Goal: Task Accomplishment & Management: Manage account settings

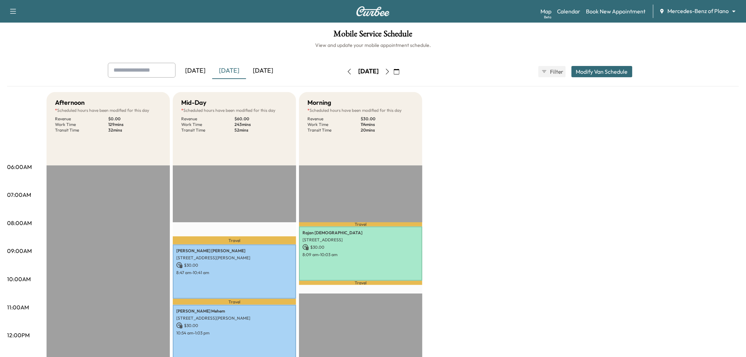
click at [402, 73] on button "button" at bounding box center [396, 71] width 12 height 11
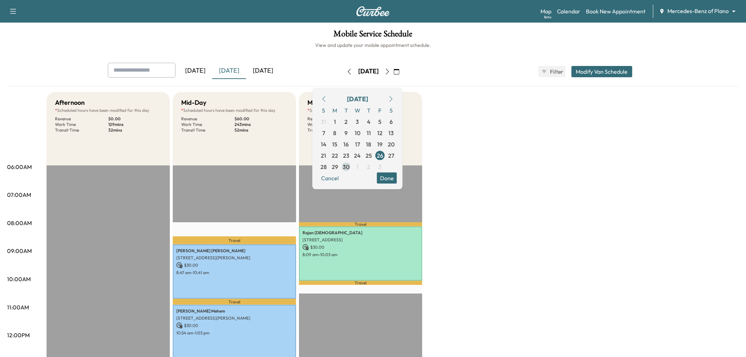
click at [350, 164] on span "30" at bounding box center [346, 166] width 7 height 8
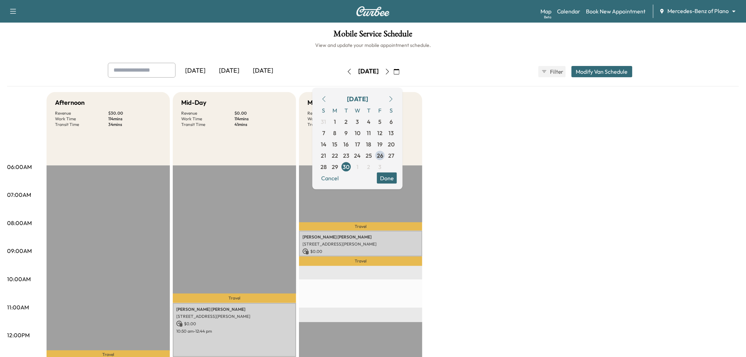
click at [397, 180] on button "Done" at bounding box center [387, 177] width 20 height 11
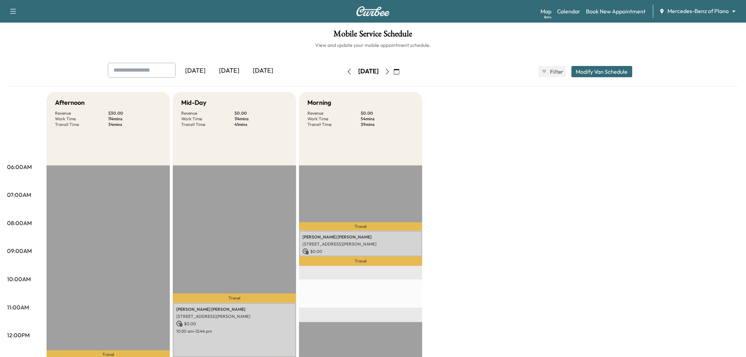
scroll to position [156, 0]
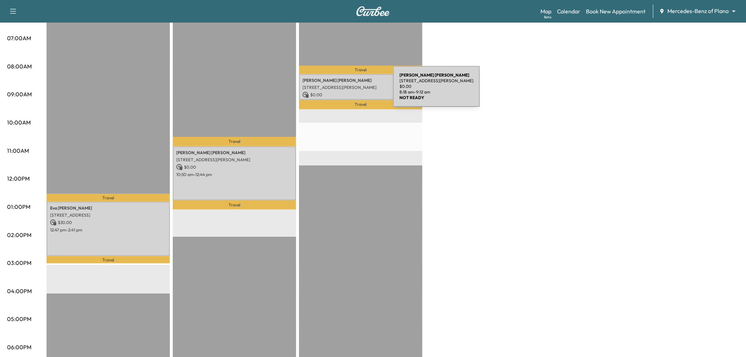
click at [340, 92] on p "$ 0.00" at bounding box center [360, 95] width 116 height 6
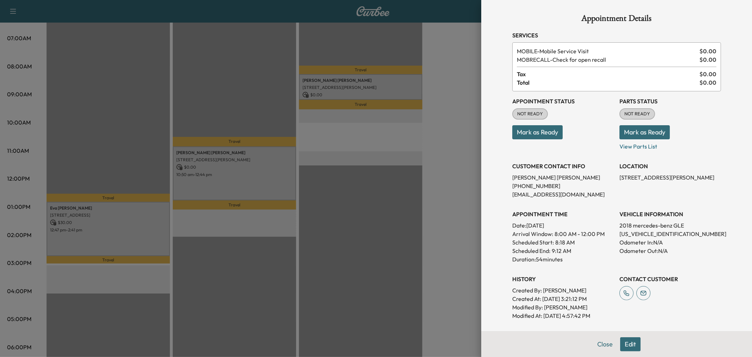
click at [340, 91] on div at bounding box center [376, 178] width 752 height 357
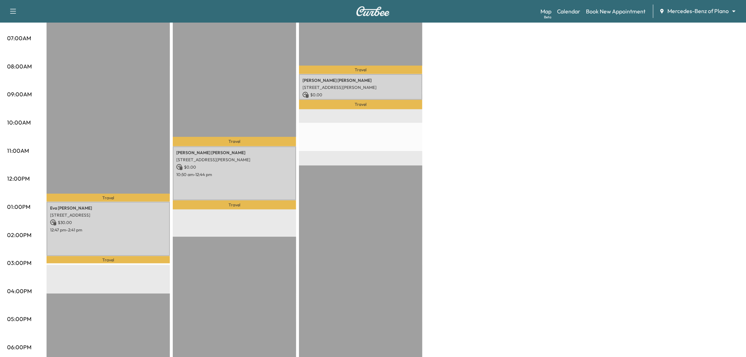
scroll to position [117, 0]
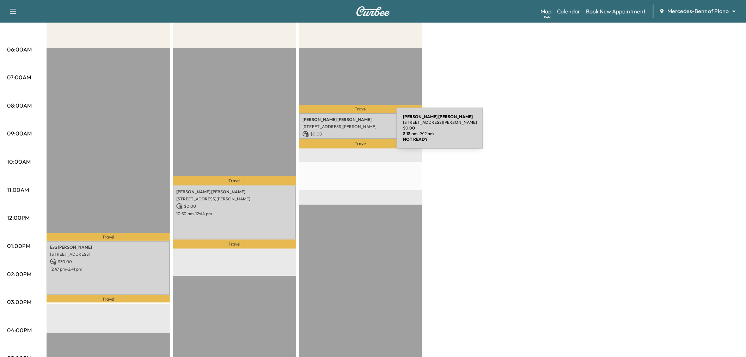
click at [344, 132] on p "$ 0.00" at bounding box center [360, 134] width 116 height 6
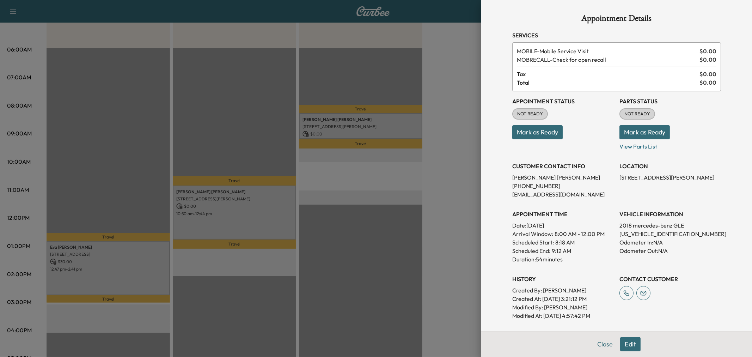
click at [344, 132] on div at bounding box center [376, 178] width 752 height 357
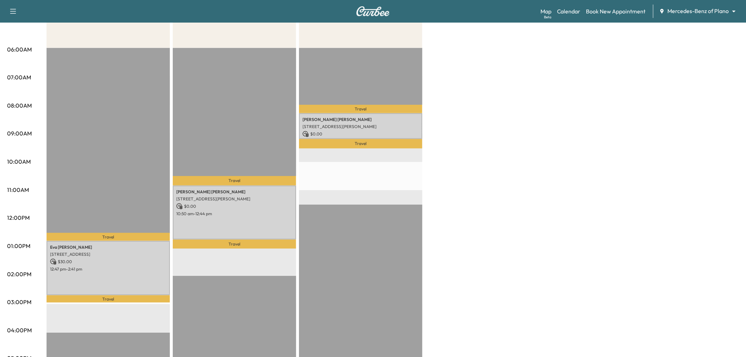
click at [302, 189] on div "Travel [PERSON_NAME] [STREET_ADDRESS][PERSON_NAME] $ 0.00 8:18 am - 9:12 am Tra…" at bounding box center [360, 275] width 123 height 455
click at [288, 196] on p "[STREET_ADDRESS][PERSON_NAME]" at bounding box center [234, 199] width 116 height 6
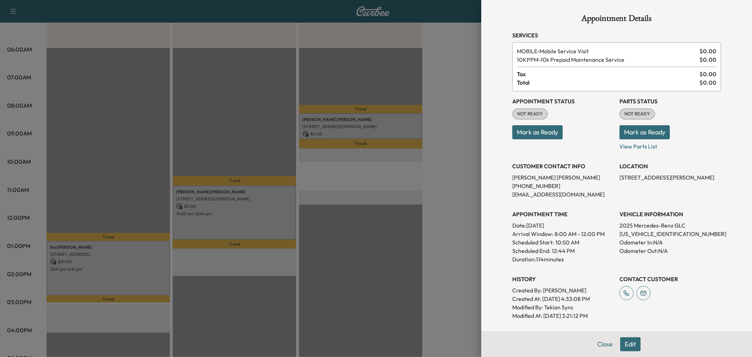
click at [283, 198] on div at bounding box center [376, 178] width 752 height 357
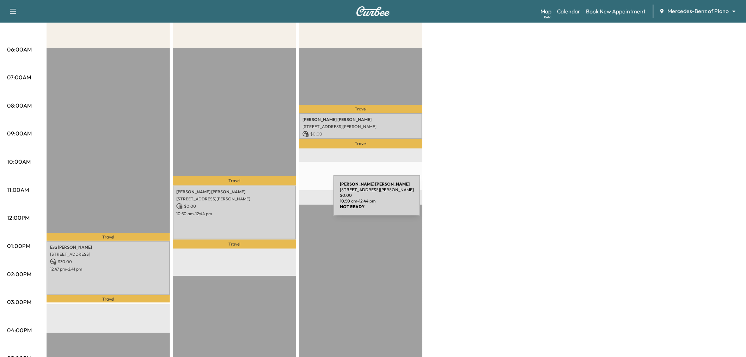
click at [281, 199] on div "[PERSON_NAME] [STREET_ADDRESS][PERSON_NAME] $ 0.00 10:50 am - 12:44 pm" at bounding box center [234, 212] width 123 height 54
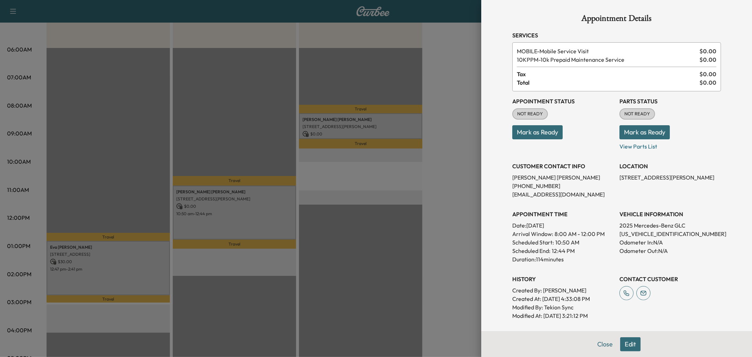
click at [629, 346] on button "Edit" at bounding box center [630, 344] width 20 height 14
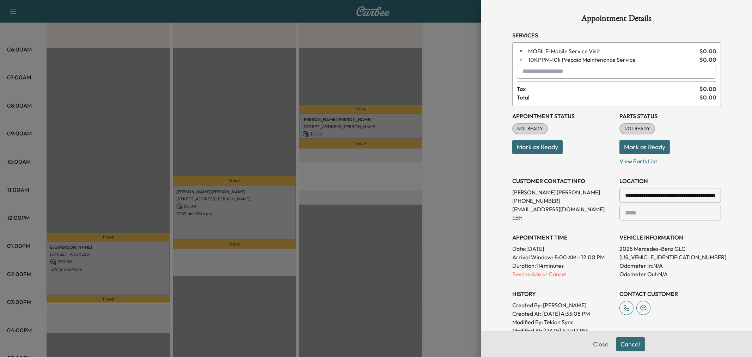
click at [561, 78] on input "text" at bounding box center [616, 71] width 199 height 15
click at [561, 89] on p "MORNING - Morning Appointment" at bounding box center [590, 90] width 153 height 10
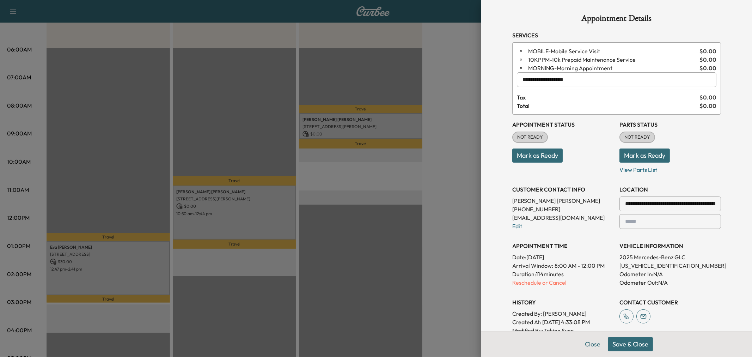
type input "**********"
click at [630, 344] on button "Save & Close" at bounding box center [630, 344] width 45 height 14
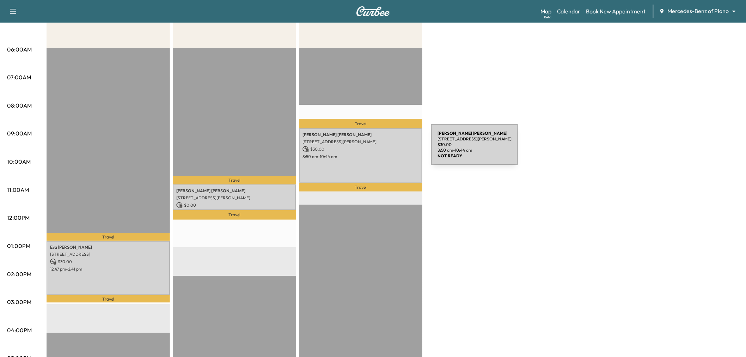
click at [379, 149] on p "$ 30.00" at bounding box center [360, 149] width 116 height 6
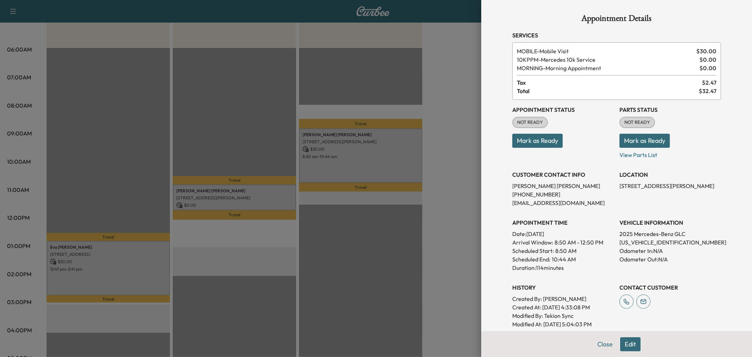
click at [573, 224] on h3 "APPOINTMENT TIME" at bounding box center [562, 222] width 101 height 8
click at [441, 226] on div at bounding box center [376, 178] width 752 height 357
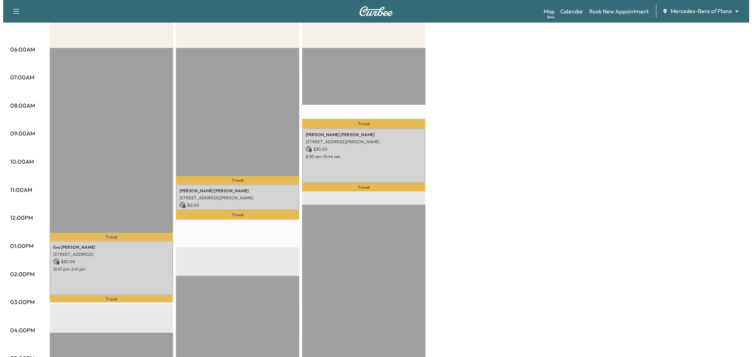
scroll to position [0, 0]
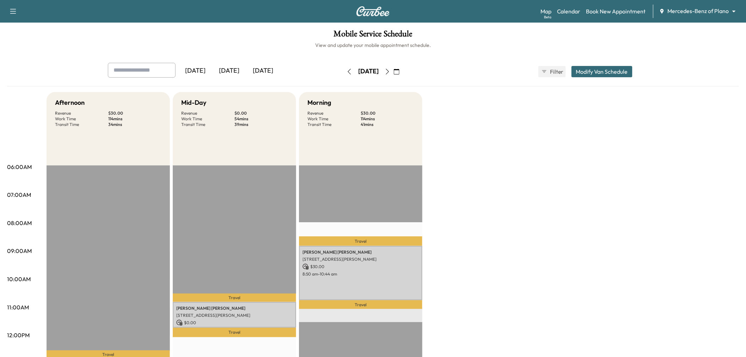
click at [587, 71] on button "Modify Van Schedule" at bounding box center [601, 71] width 61 height 11
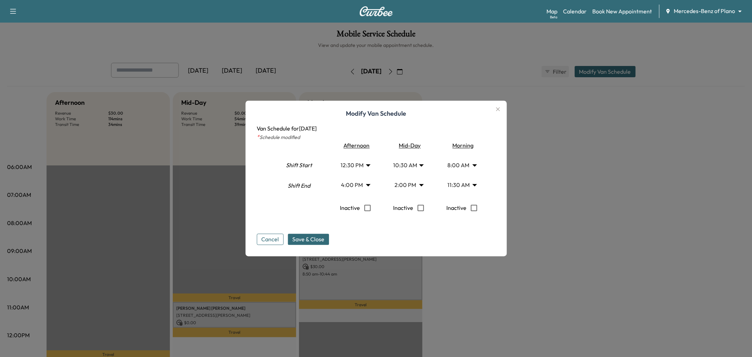
click at [454, 184] on body "Support Log Out Map Beta Calendar Book New Appointment Mercedes-Benz of Plano *…" at bounding box center [376, 178] width 752 height 357
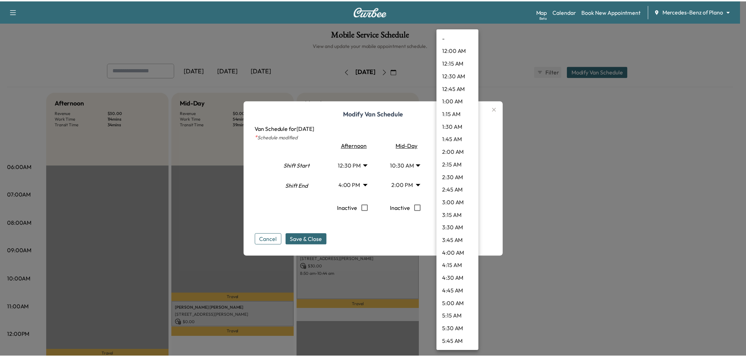
scroll to position [443, 0]
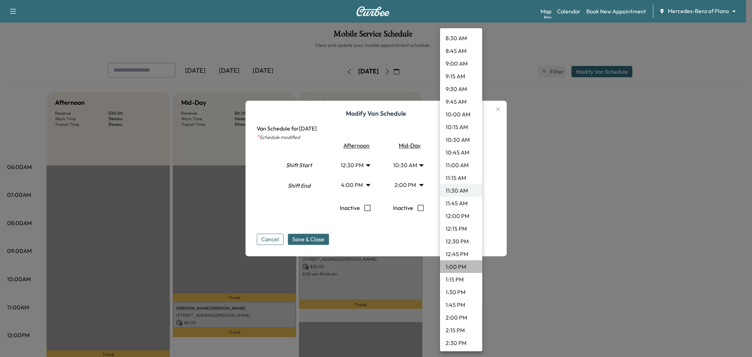
click at [462, 266] on li "1:00 PM" at bounding box center [461, 266] width 42 height 13
type input "**"
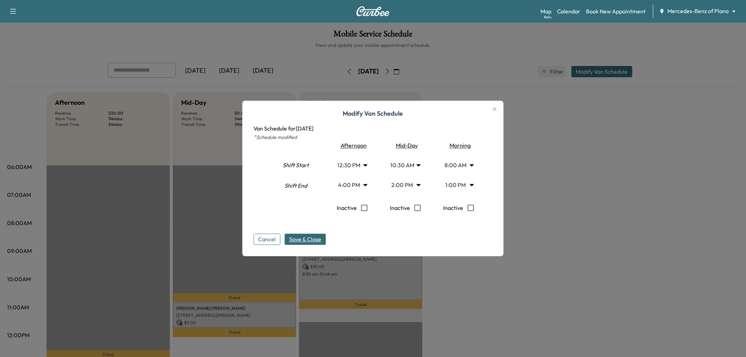
click at [321, 240] on span "Save & Close" at bounding box center [305, 239] width 32 height 8
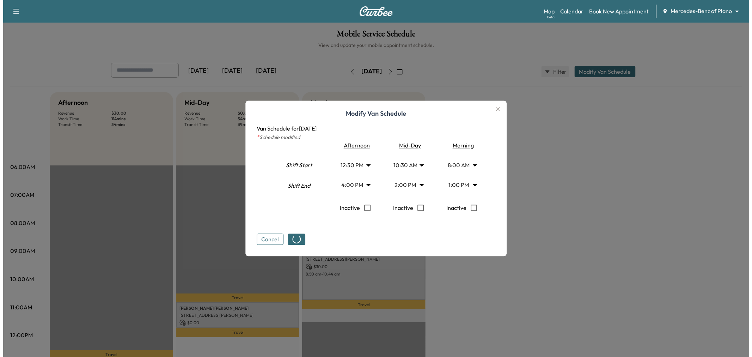
scroll to position [78, 0]
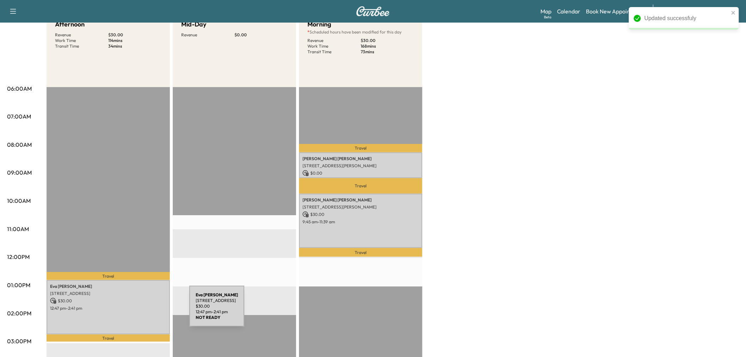
click at [136, 310] on div "[PERSON_NAME] [STREET_ADDRESS] $ 30.00 12:47 pm - 2:41 pm" at bounding box center [108, 307] width 123 height 54
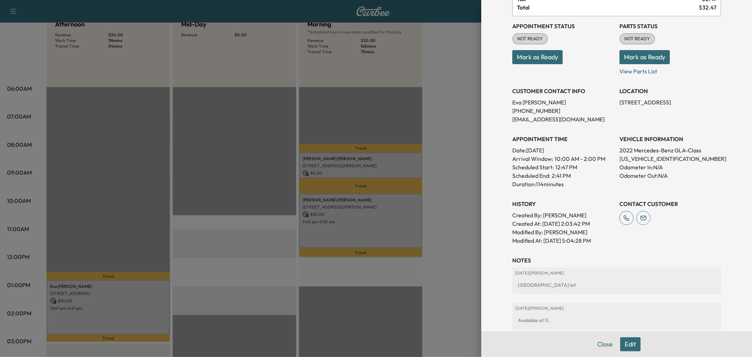
scroll to position [0, 0]
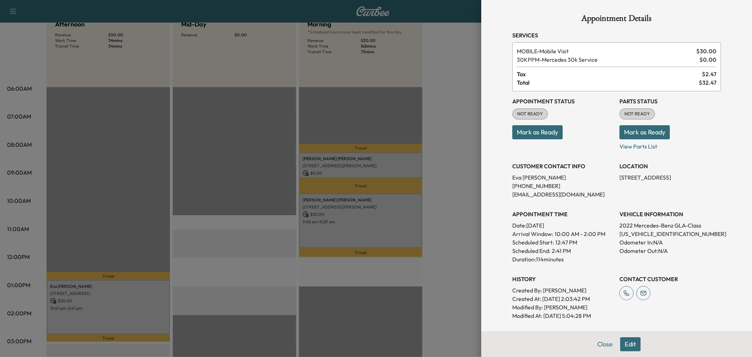
click at [631, 346] on button "Edit" at bounding box center [630, 344] width 20 height 14
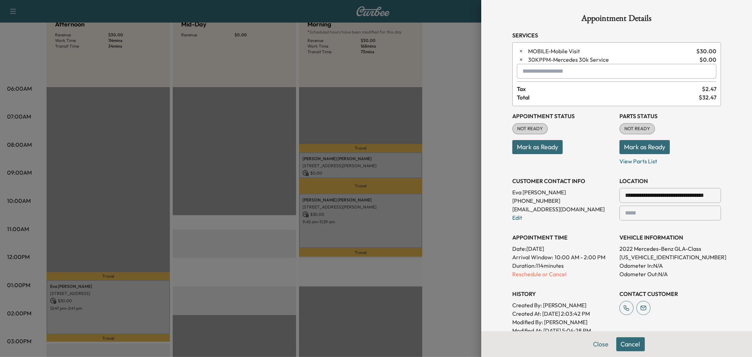
click at [560, 75] on input "text" at bounding box center [616, 71] width 199 height 15
click at [565, 90] on p "MIDDAY - Mid-Day Appointment" at bounding box center [590, 90] width 153 height 10
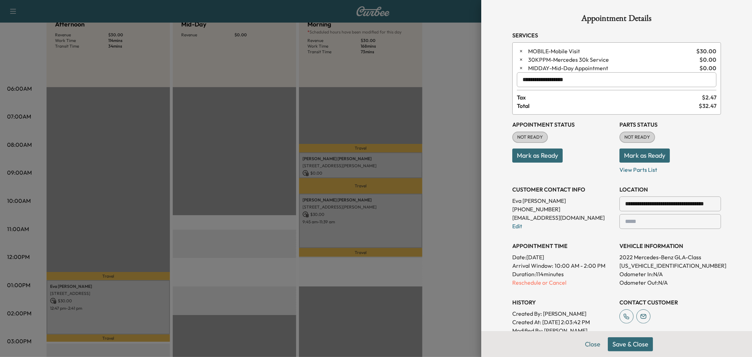
type input "**********"
click at [625, 345] on button "Save & Close" at bounding box center [630, 344] width 45 height 14
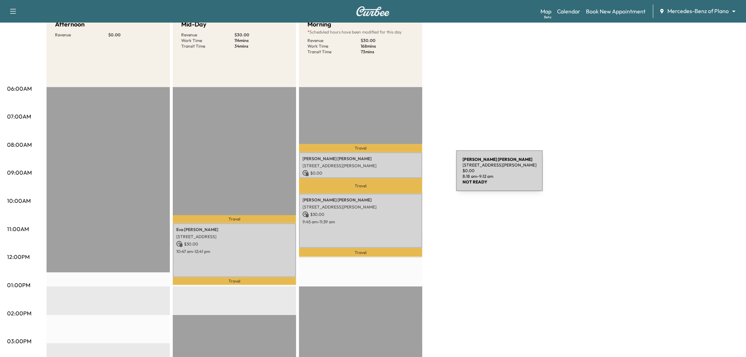
click at [406, 174] on p "$ 0.00" at bounding box center [360, 173] width 116 height 6
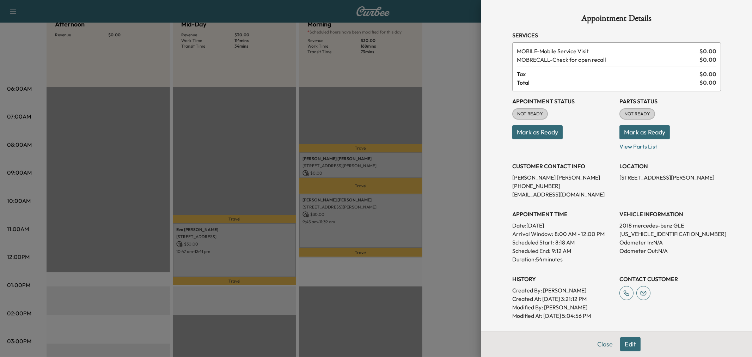
click at [584, 270] on div "History Created By : [PERSON_NAME] Created At : [DATE] 3:21:12 PM Modified By :…" at bounding box center [562, 294] width 101 height 51
click at [348, 235] on div at bounding box center [376, 178] width 752 height 357
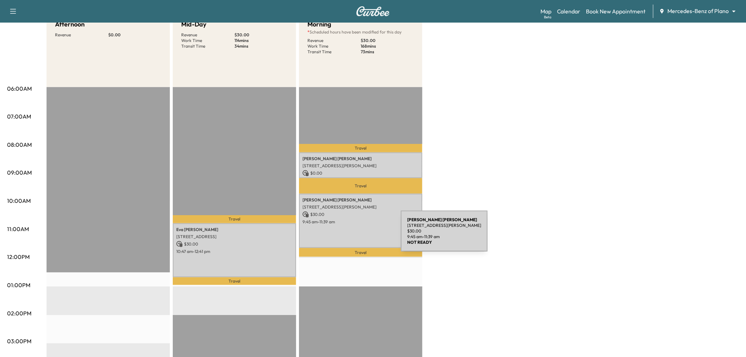
click at [349, 233] on div "[PERSON_NAME] [STREET_ADDRESS][PERSON_NAME] $ 30.00 9:45 am - 11:39 am" at bounding box center [360, 220] width 123 height 54
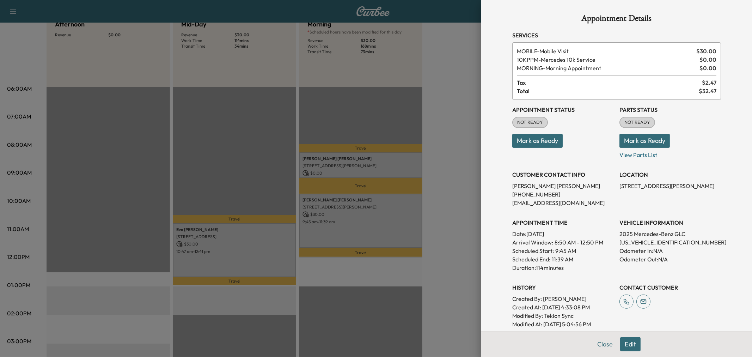
click at [350, 224] on div at bounding box center [376, 178] width 752 height 357
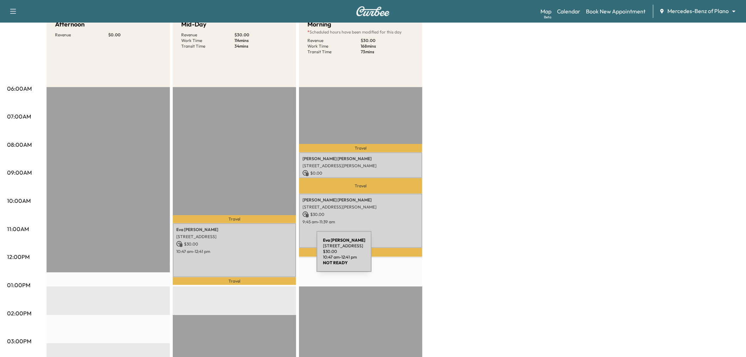
click at [264, 256] on div "[PERSON_NAME] [STREET_ADDRESS] $ 30.00 10:47 am - 12:41 pm" at bounding box center [234, 250] width 123 height 54
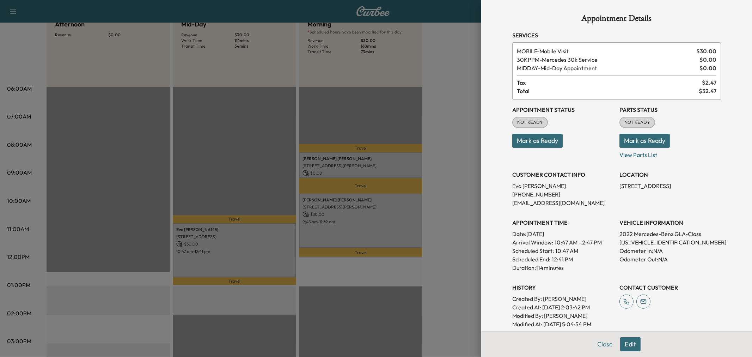
click at [261, 256] on div at bounding box center [376, 178] width 752 height 357
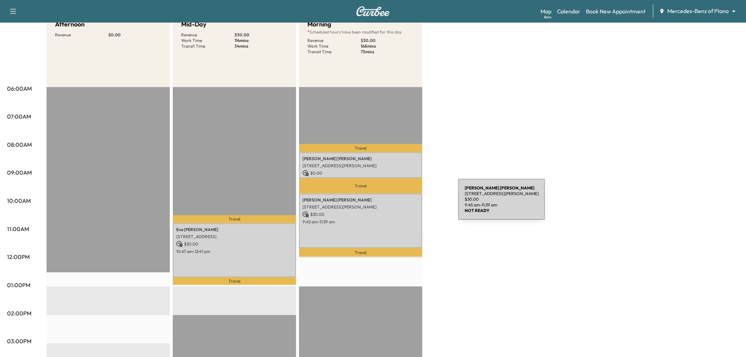
click at [405, 204] on p "[STREET_ADDRESS][PERSON_NAME]" at bounding box center [360, 207] width 116 height 6
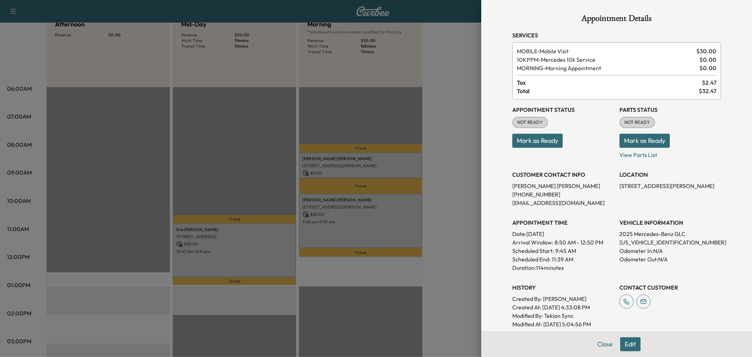
click at [400, 217] on div at bounding box center [376, 178] width 752 height 357
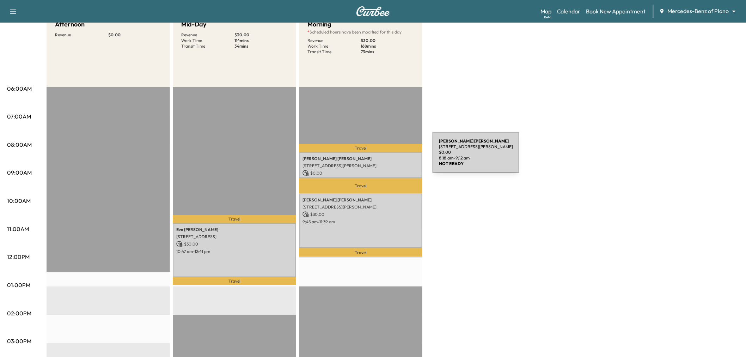
click at [380, 156] on p "[PERSON_NAME]" at bounding box center [360, 159] width 116 height 6
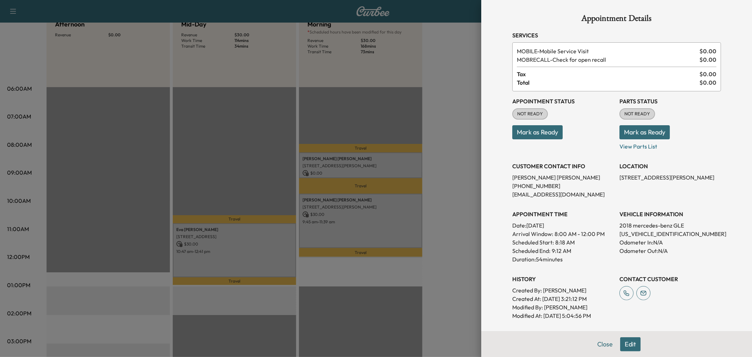
click at [380, 156] on div at bounding box center [376, 178] width 752 height 357
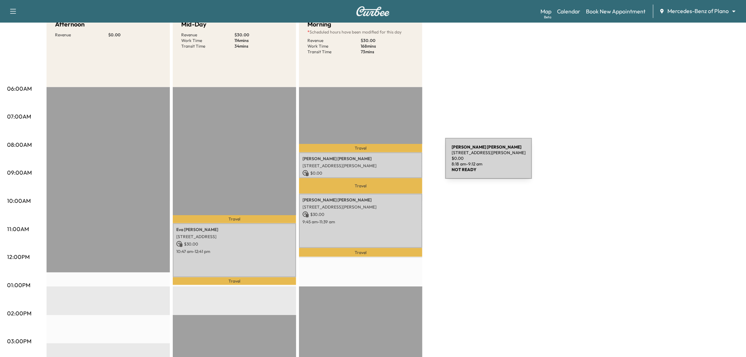
click at [390, 164] on p "[STREET_ADDRESS][PERSON_NAME]" at bounding box center [360, 166] width 116 height 6
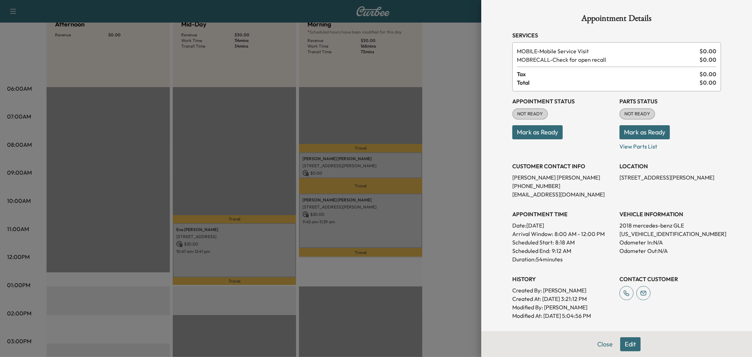
click at [265, 254] on div at bounding box center [376, 178] width 752 height 357
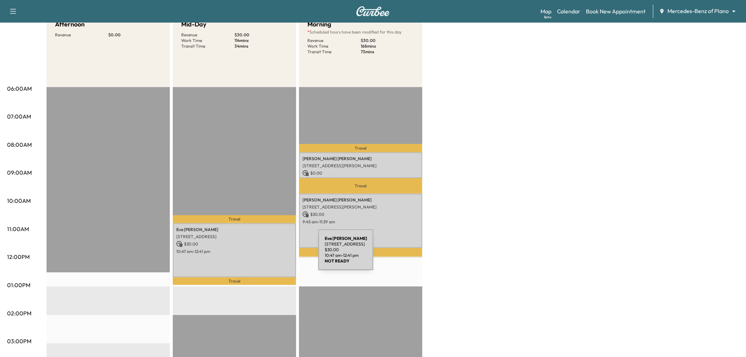
click at [265, 254] on div "[PERSON_NAME] [STREET_ADDRESS] $ 30.00 10:47 am - 12:41 pm" at bounding box center [234, 250] width 123 height 54
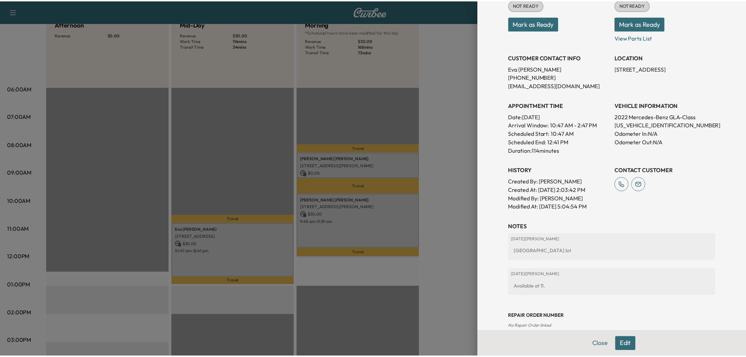
scroll to position [78, 0]
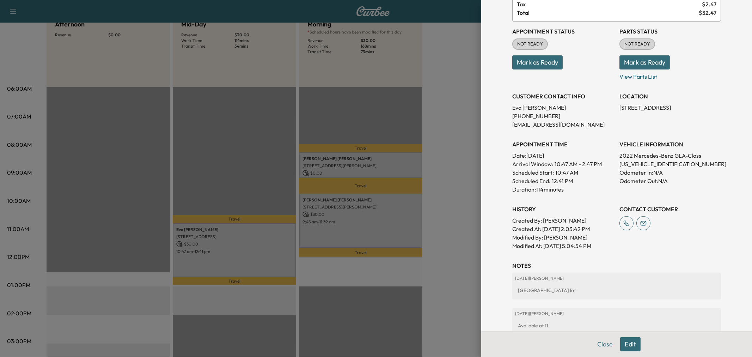
click at [441, 206] on div at bounding box center [376, 178] width 752 height 357
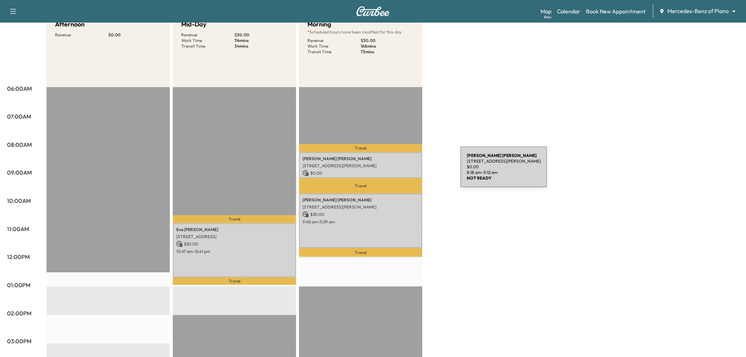
click at [406, 166] on p "[STREET_ADDRESS][PERSON_NAME]" at bounding box center [360, 166] width 116 height 6
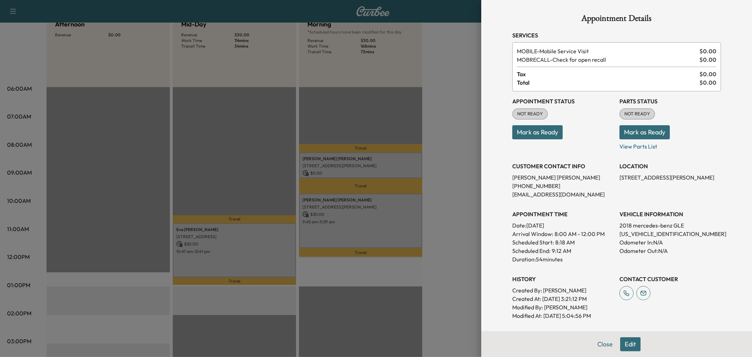
click at [200, 251] on div at bounding box center [376, 178] width 752 height 357
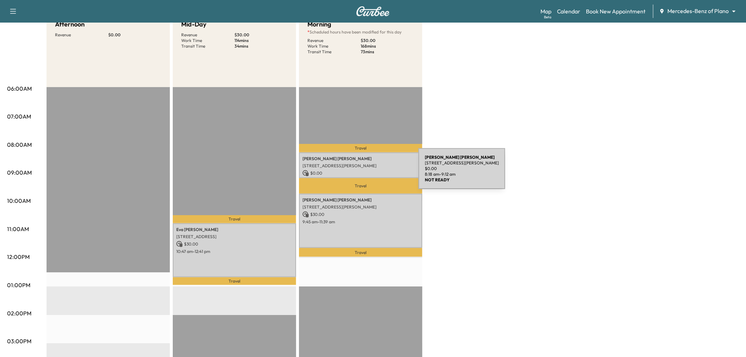
click at [365, 173] on p "$ 0.00" at bounding box center [360, 173] width 116 height 6
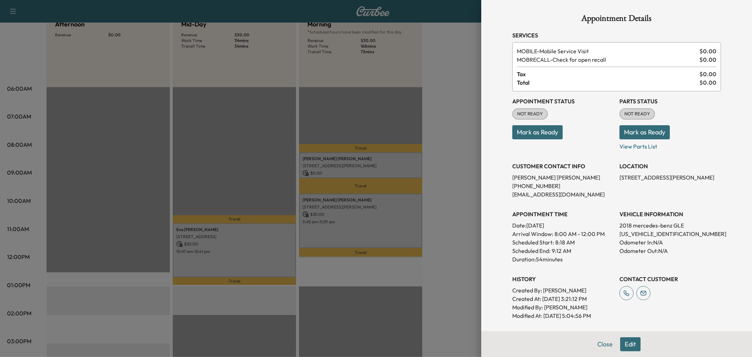
click at [394, 160] on div at bounding box center [376, 178] width 752 height 357
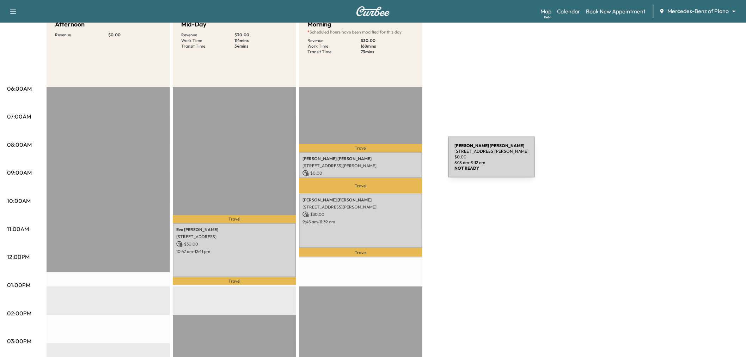
click at [395, 161] on div "[PERSON_NAME] [STREET_ADDRESS][PERSON_NAME] $ 0.00 8:18 am - 9:12 am" at bounding box center [360, 165] width 123 height 26
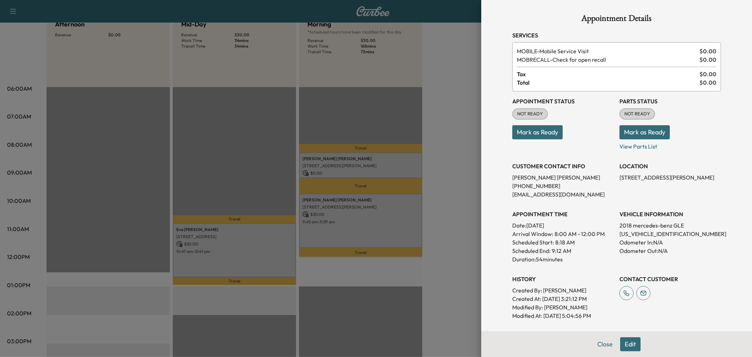
click at [393, 163] on div at bounding box center [376, 178] width 752 height 357
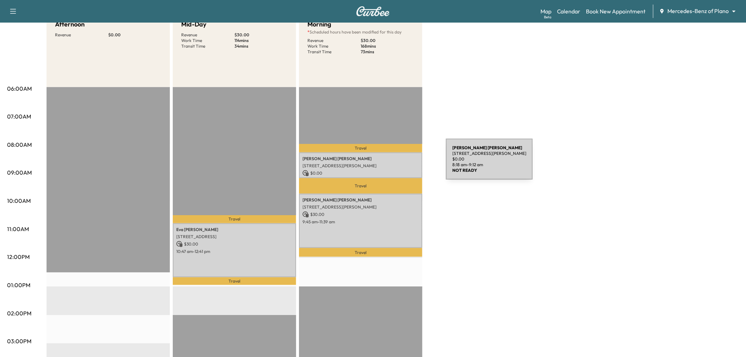
click at [393, 163] on p "[STREET_ADDRESS][PERSON_NAME]" at bounding box center [360, 166] width 116 height 6
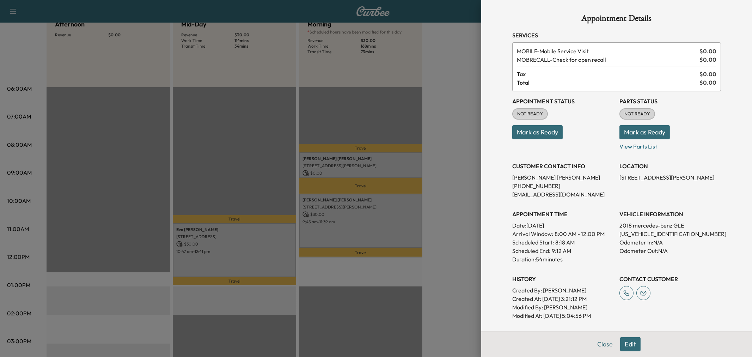
click at [388, 221] on div at bounding box center [376, 178] width 752 height 357
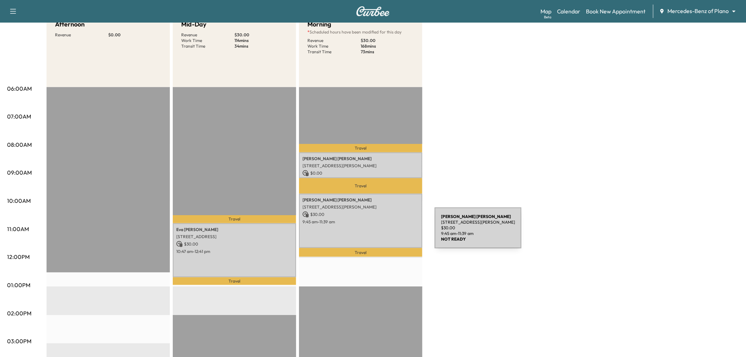
click at [382, 232] on div "[PERSON_NAME] [STREET_ADDRESS][PERSON_NAME] $ 30.00 9:45 am - 11:39 am" at bounding box center [360, 220] width 123 height 54
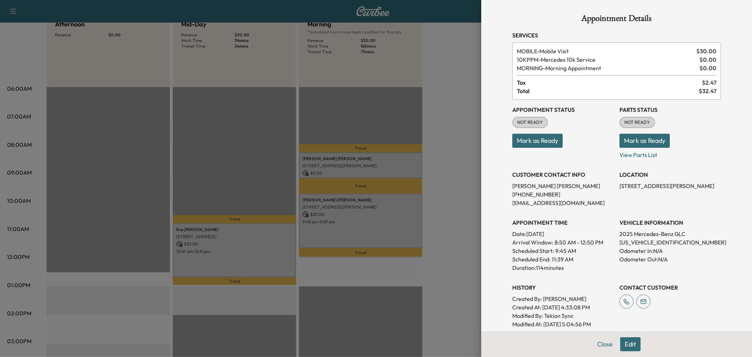
click at [387, 156] on div at bounding box center [376, 178] width 752 height 357
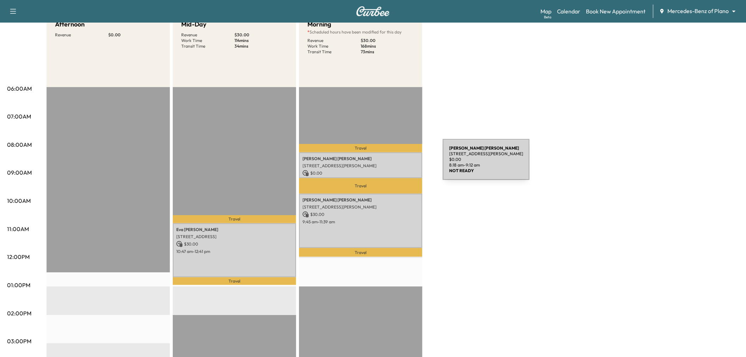
click at [390, 164] on p "[STREET_ADDRESS][PERSON_NAME]" at bounding box center [360, 166] width 116 height 6
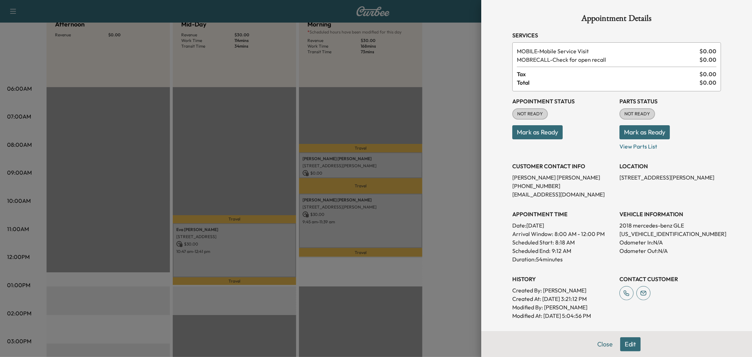
click at [442, 187] on div at bounding box center [376, 178] width 752 height 357
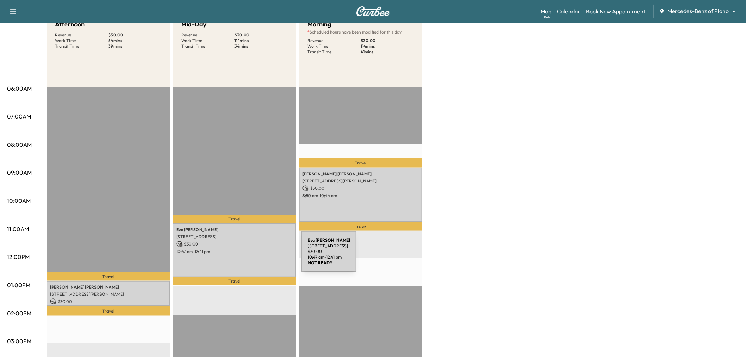
click at [248, 256] on div "[PERSON_NAME] [STREET_ADDRESS] $ 30.00 10:47 am - 12:41 pm" at bounding box center [234, 250] width 123 height 54
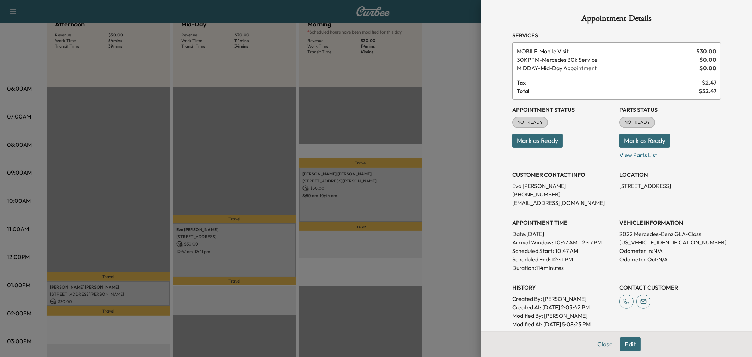
click at [248, 256] on div at bounding box center [376, 178] width 752 height 357
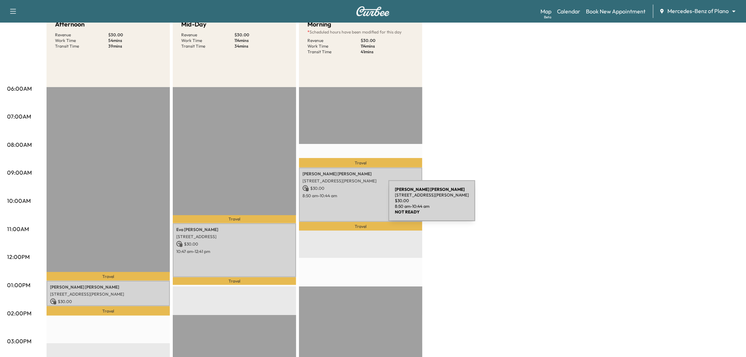
click at [336, 205] on div "[PERSON_NAME] [STREET_ADDRESS][PERSON_NAME] $ 30.00 8:50 am - 10:44 am" at bounding box center [360, 194] width 123 height 54
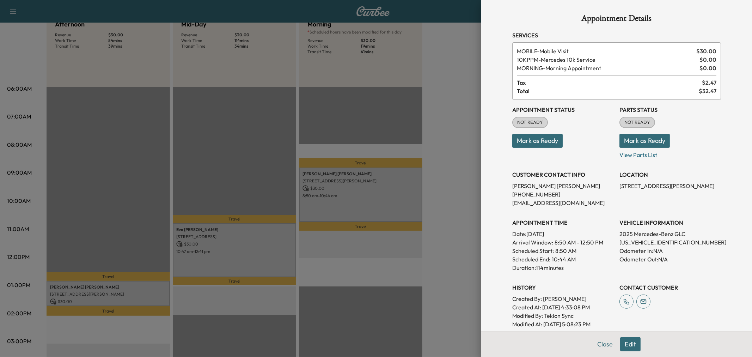
click at [336, 205] on div at bounding box center [376, 178] width 752 height 357
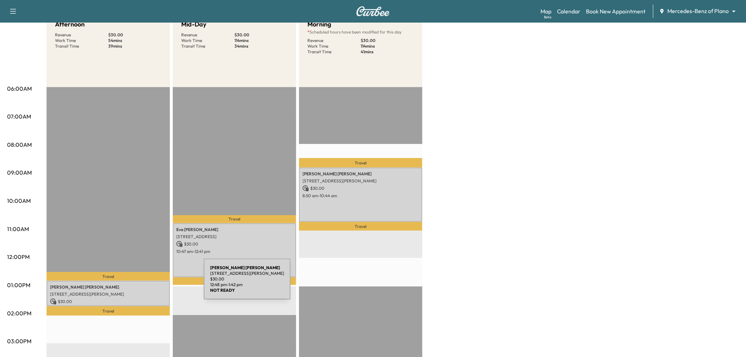
click at [167, 295] on div "[PERSON_NAME] [STREET_ADDRESS][PERSON_NAME] $ 30.00 12:48 pm - 1:42 pm" at bounding box center [108, 294] width 123 height 26
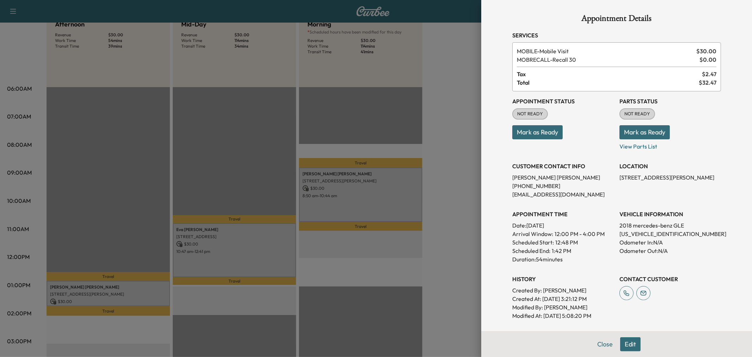
click at [148, 297] on div at bounding box center [376, 178] width 752 height 357
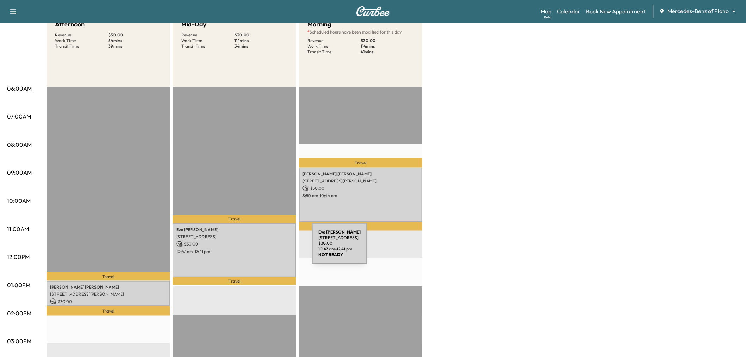
click at [259, 248] on p "10:47 am - 12:41 pm" at bounding box center [234, 251] width 116 height 6
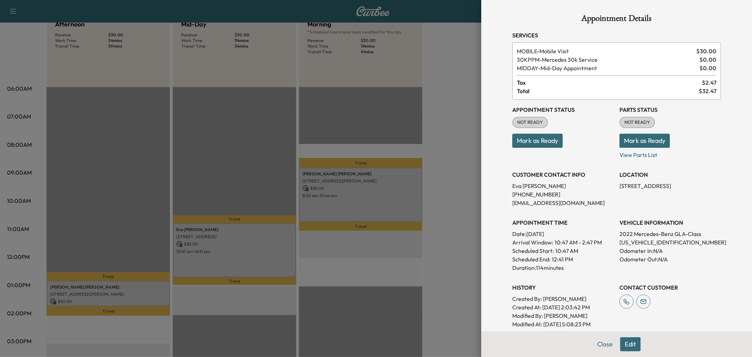
click at [456, 209] on div at bounding box center [376, 178] width 752 height 357
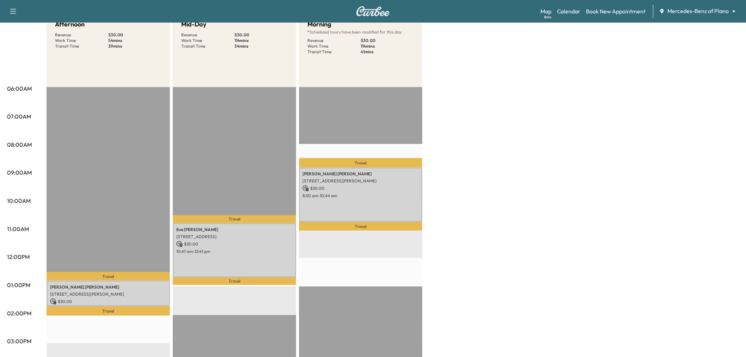
scroll to position [117, 0]
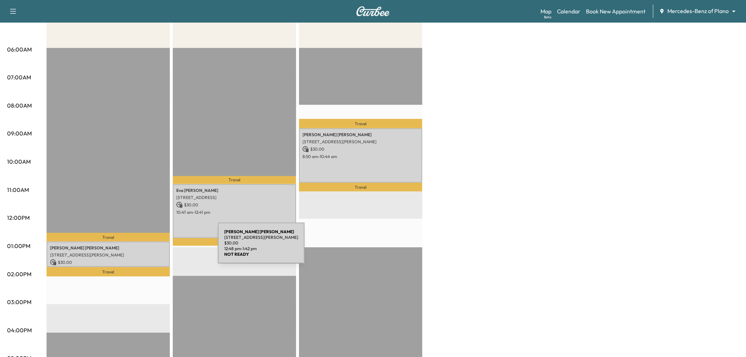
click at [165, 247] on p "[PERSON_NAME]" at bounding box center [108, 248] width 116 height 6
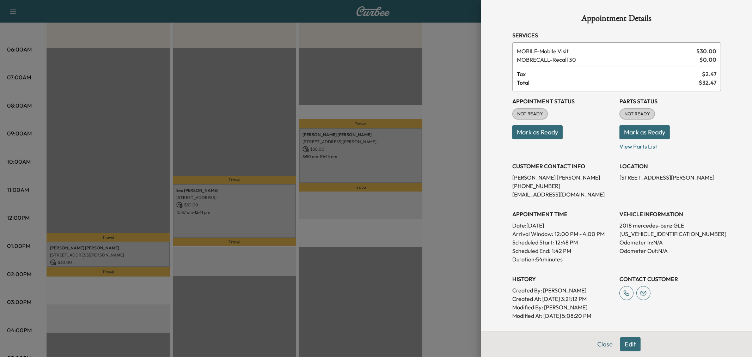
click at [622, 344] on button "Edit" at bounding box center [630, 344] width 20 height 14
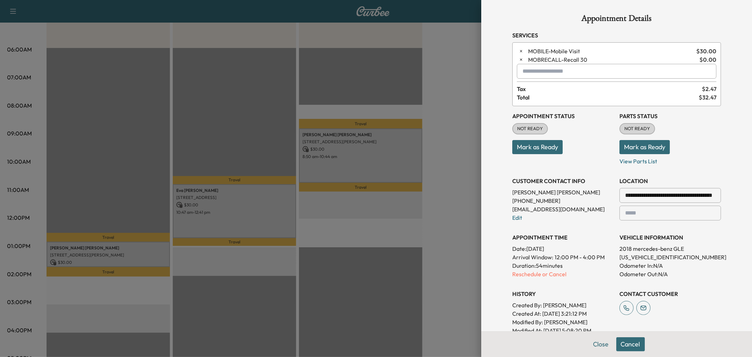
drag, startPoint x: 495, startPoint y: 78, endPoint x: 492, endPoint y: 82, distance: 5.3
click at [495, 78] on div "**********" at bounding box center [616, 178] width 271 height 357
click at [455, 125] on div at bounding box center [376, 178] width 752 height 357
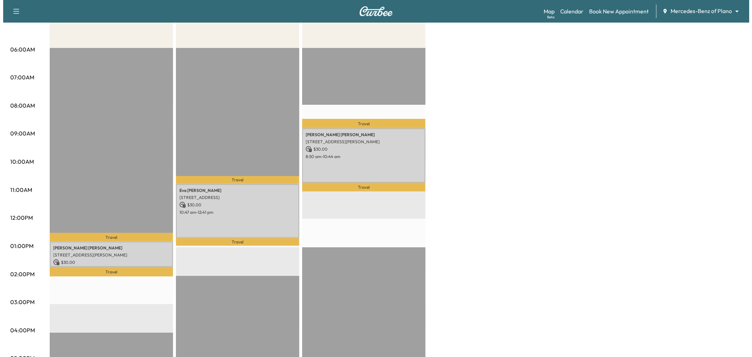
scroll to position [39, 0]
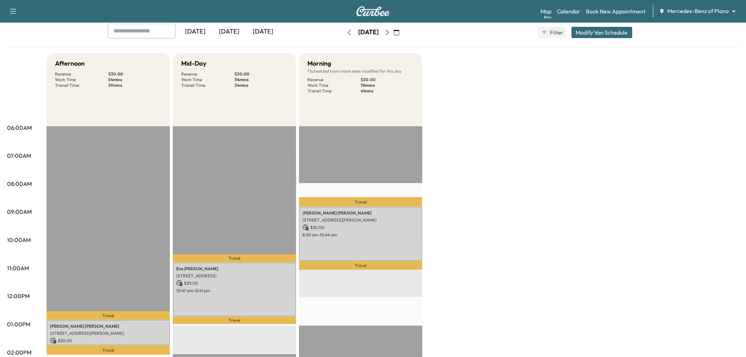
click at [589, 32] on button "Modify Van Schedule" at bounding box center [601, 32] width 61 height 11
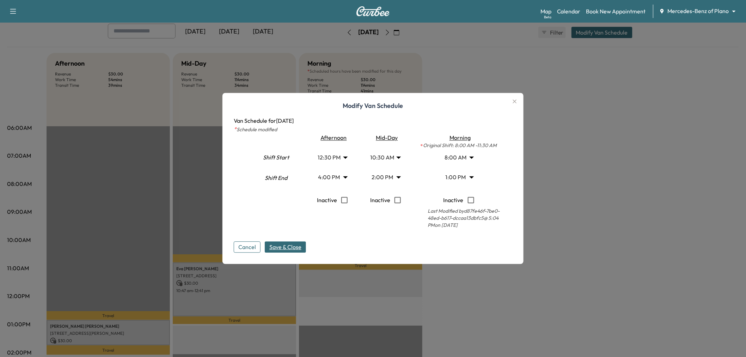
click at [338, 178] on body "Support Log Out Map Beta Calendar Book New Appointment Mercedes-Benz of Plano *…" at bounding box center [373, 139] width 746 height 357
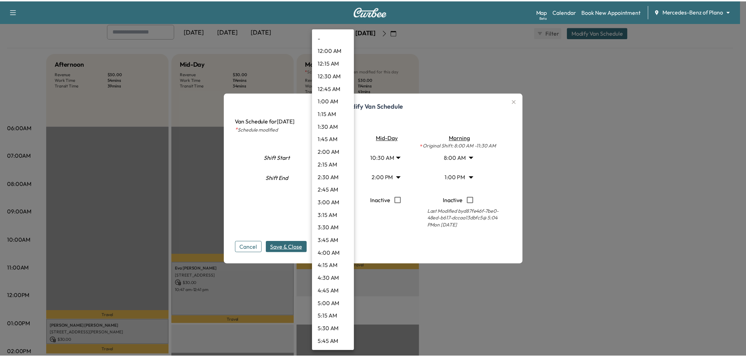
scroll to position [672, 0]
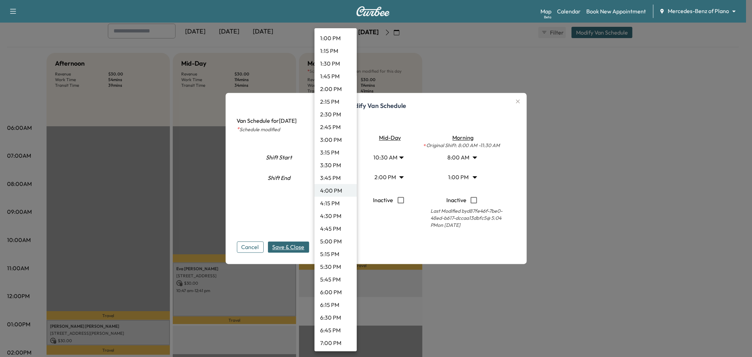
click at [326, 242] on li "5:00 PM" at bounding box center [335, 241] width 42 height 13
type input "**"
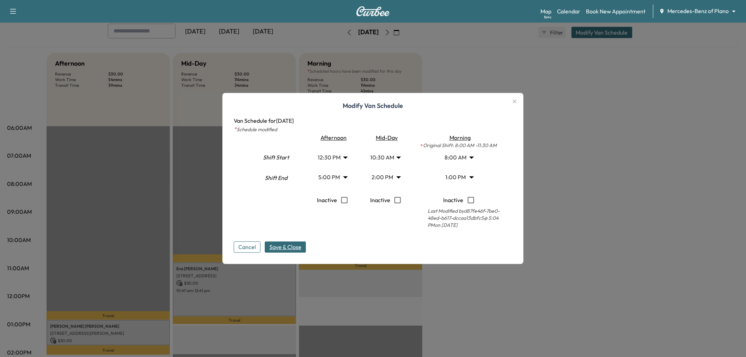
click at [287, 245] on div "- 12:00 AM 12:15 AM 12:30 AM 12:45 AM 1:00 AM 1:15 AM 1:30 AM 1:45 AM 2:00 AM 2…" at bounding box center [373, 178] width 746 height 357
click at [297, 249] on span "Save & Close" at bounding box center [285, 247] width 32 height 8
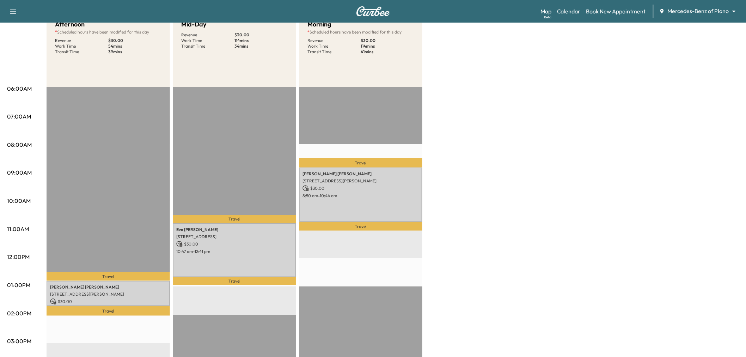
scroll to position [0, 0]
